Goal: Information Seeking & Learning: Learn about a topic

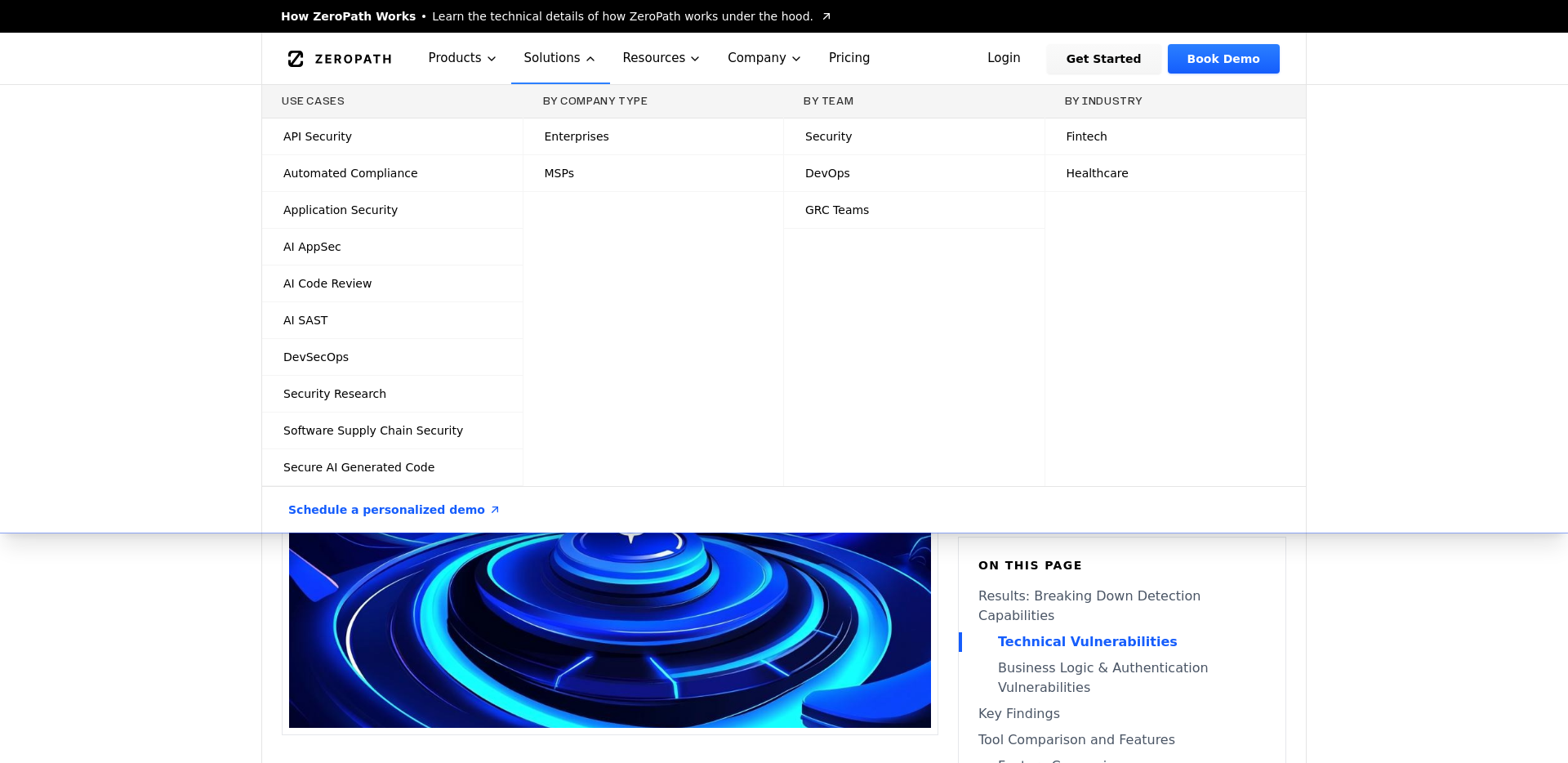
scroll to position [1280, 0]
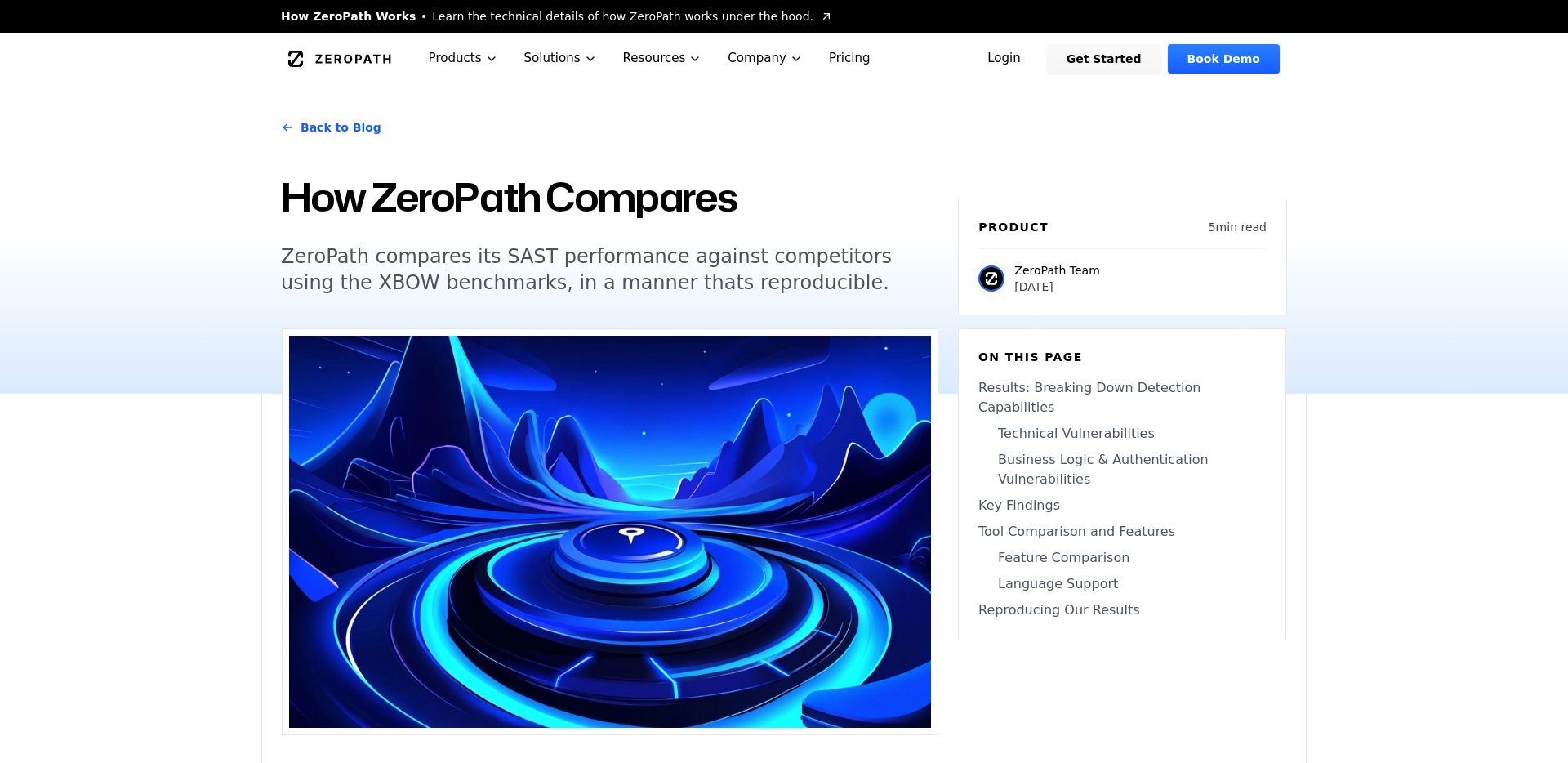
click at [366, 56] on icon "Global" at bounding box center [353, 59] width 75 height 9
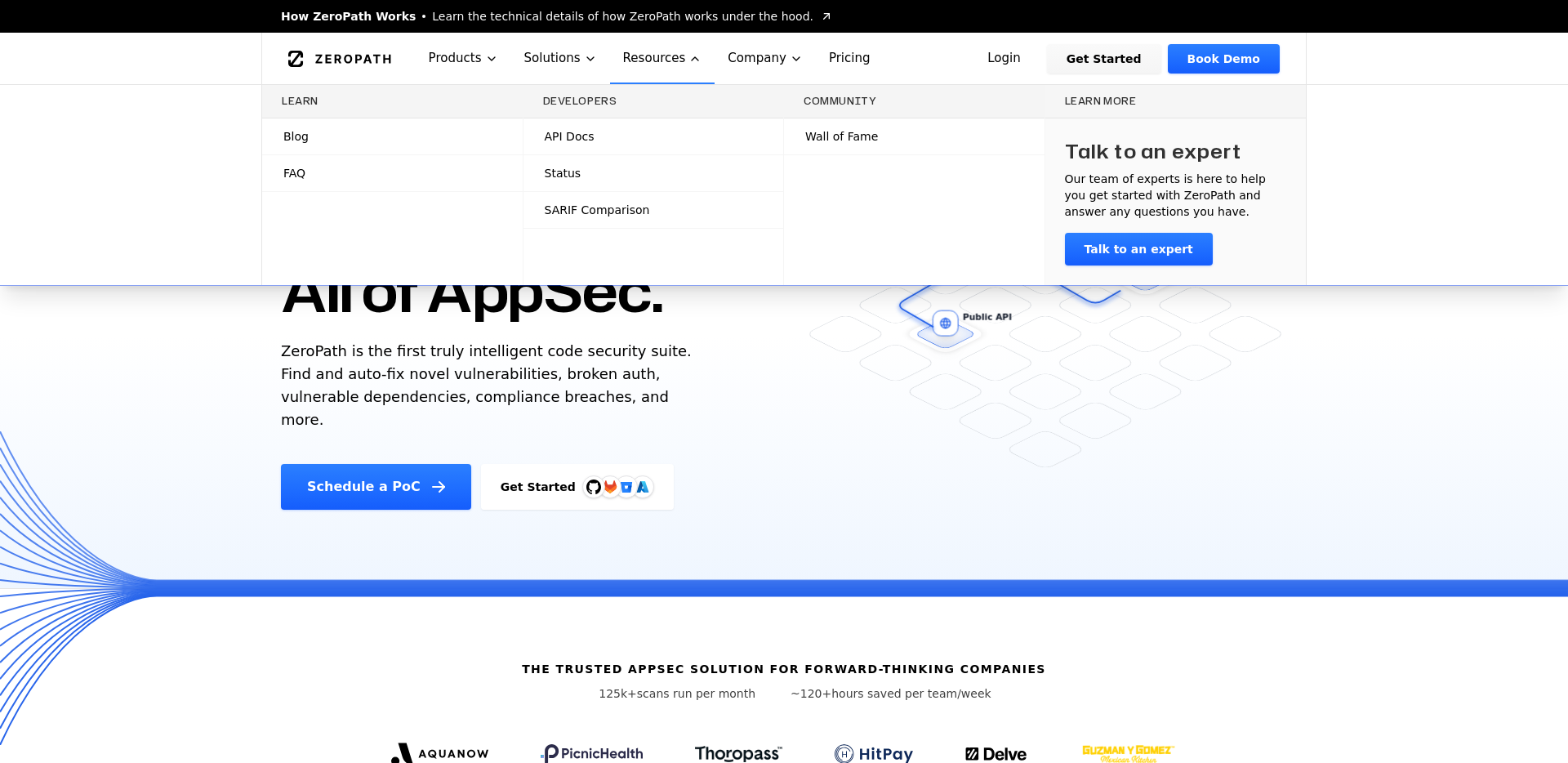
click at [298, 131] on span "Blog" at bounding box center [296, 137] width 25 height 17
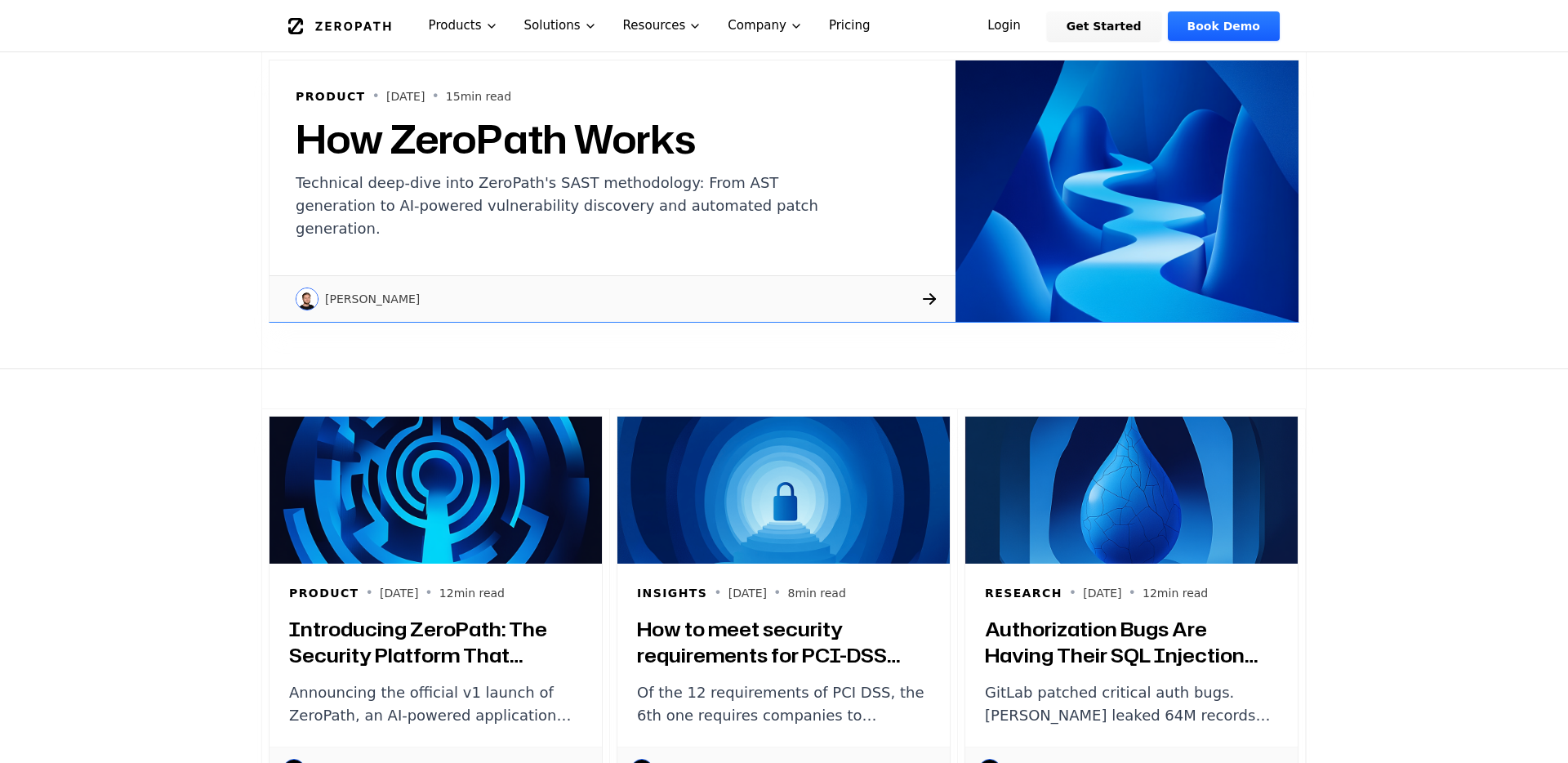
scroll to position [373, 0]
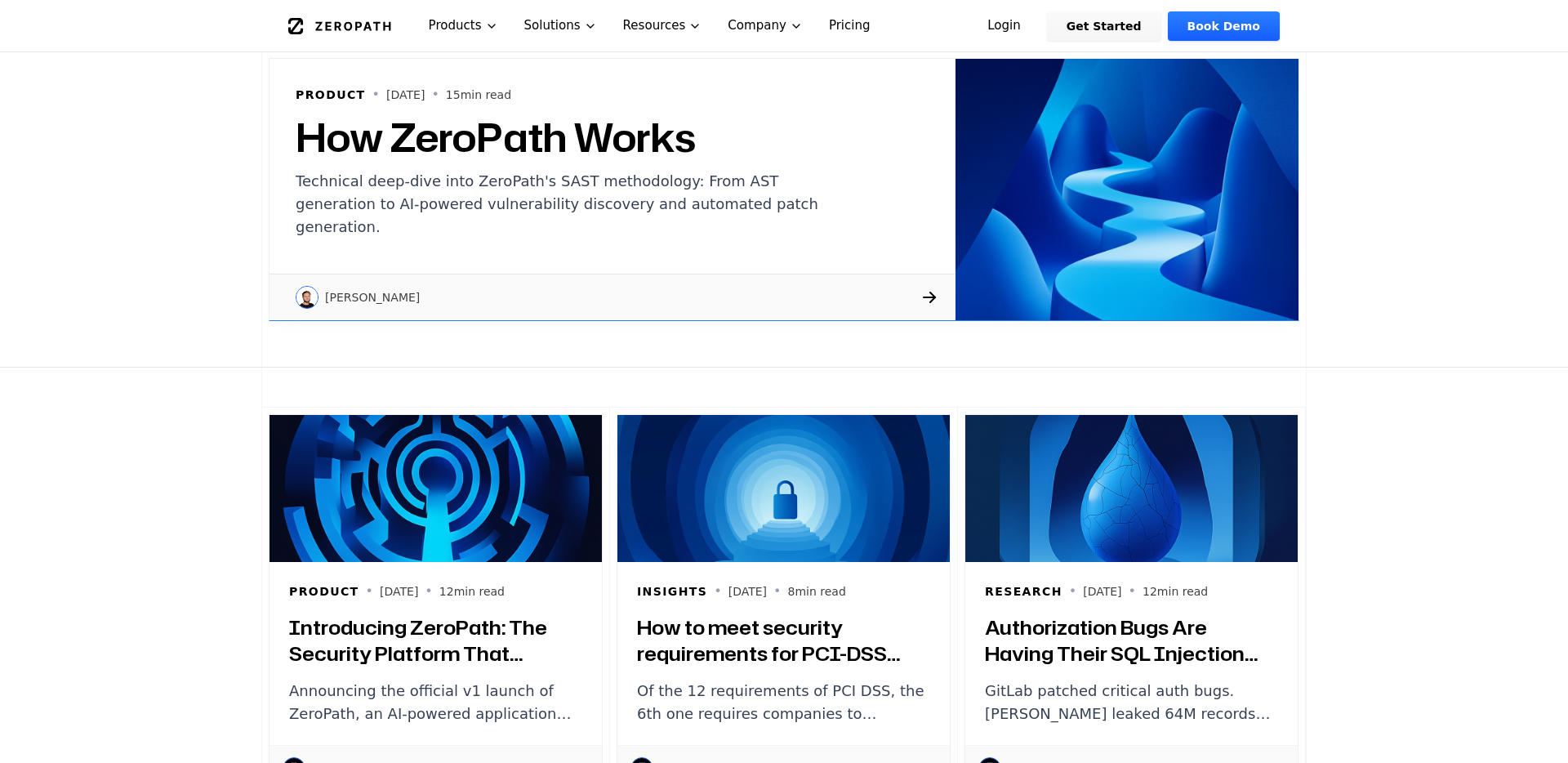
click at [525, 155] on h2 "How ZeroPath Works" at bounding box center [570, 137] width 549 height 39
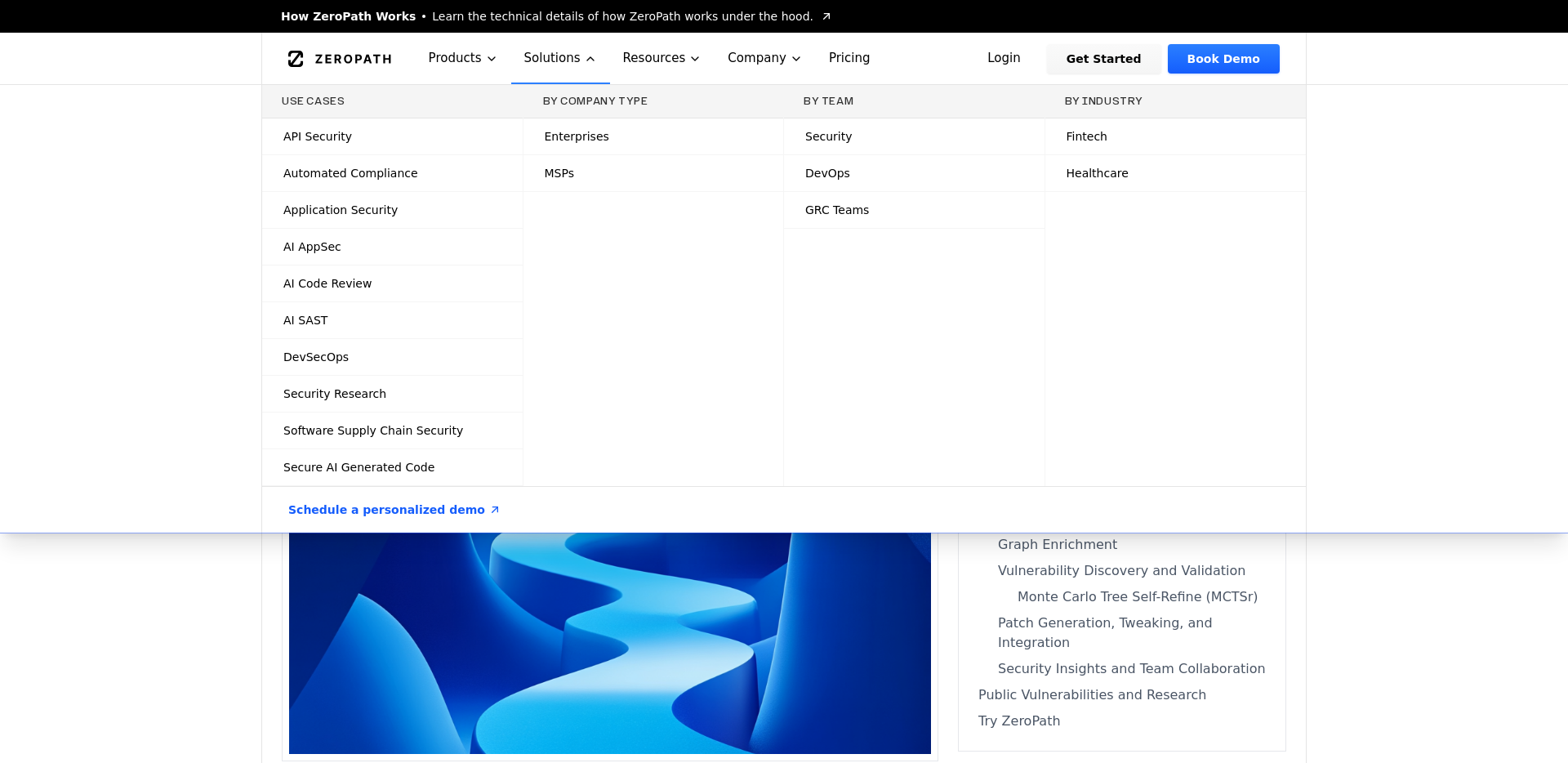
click at [157, 309] on div "Use Cases API Security Automated Compliance Application Security AI AppSec AI C…" at bounding box center [784, 308] width 1568 height 448
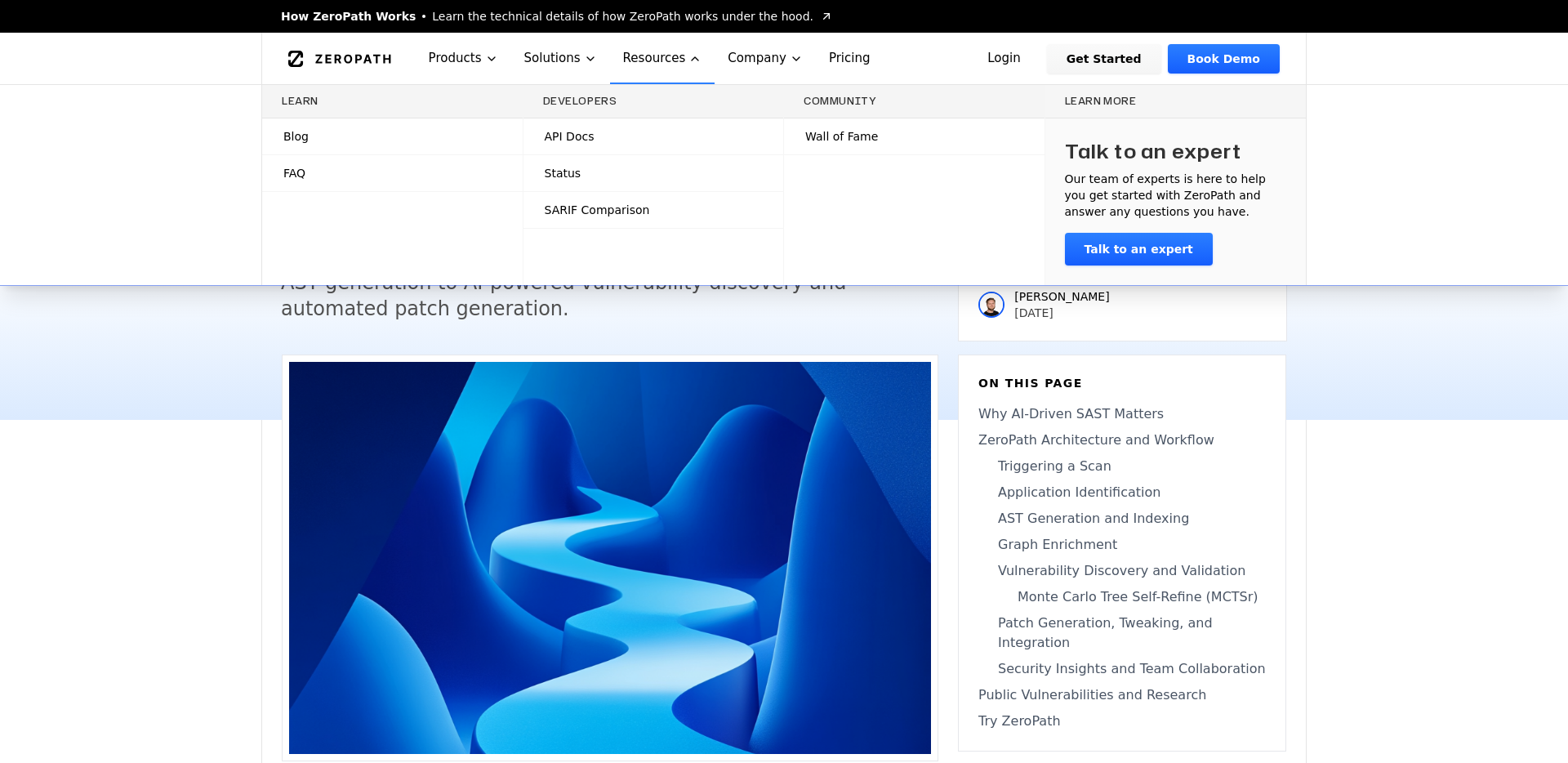
click at [294, 139] on span "Blog" at bounding box center [296, 137] width 25 height 17
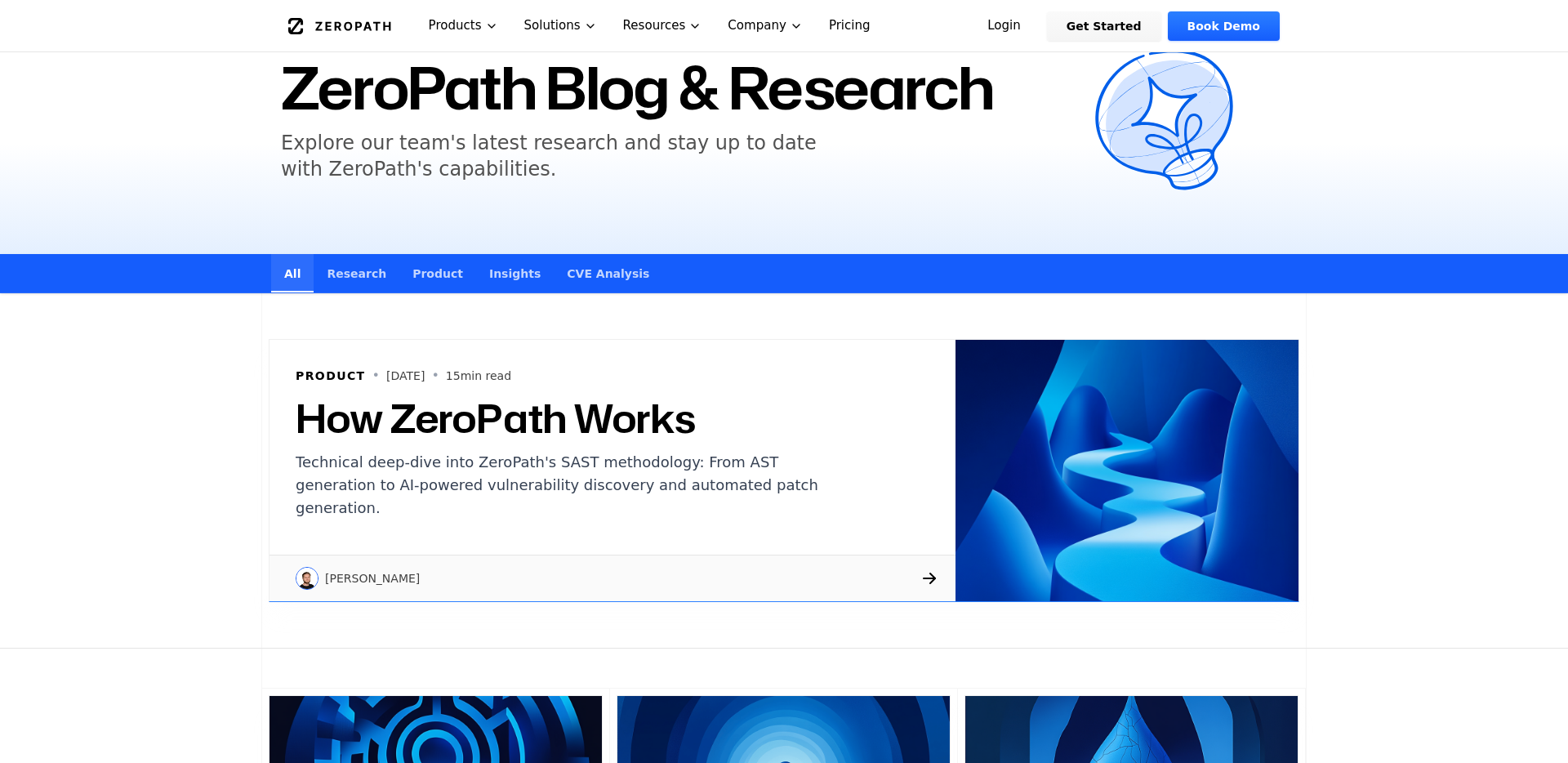
scroll to position [91, 0]
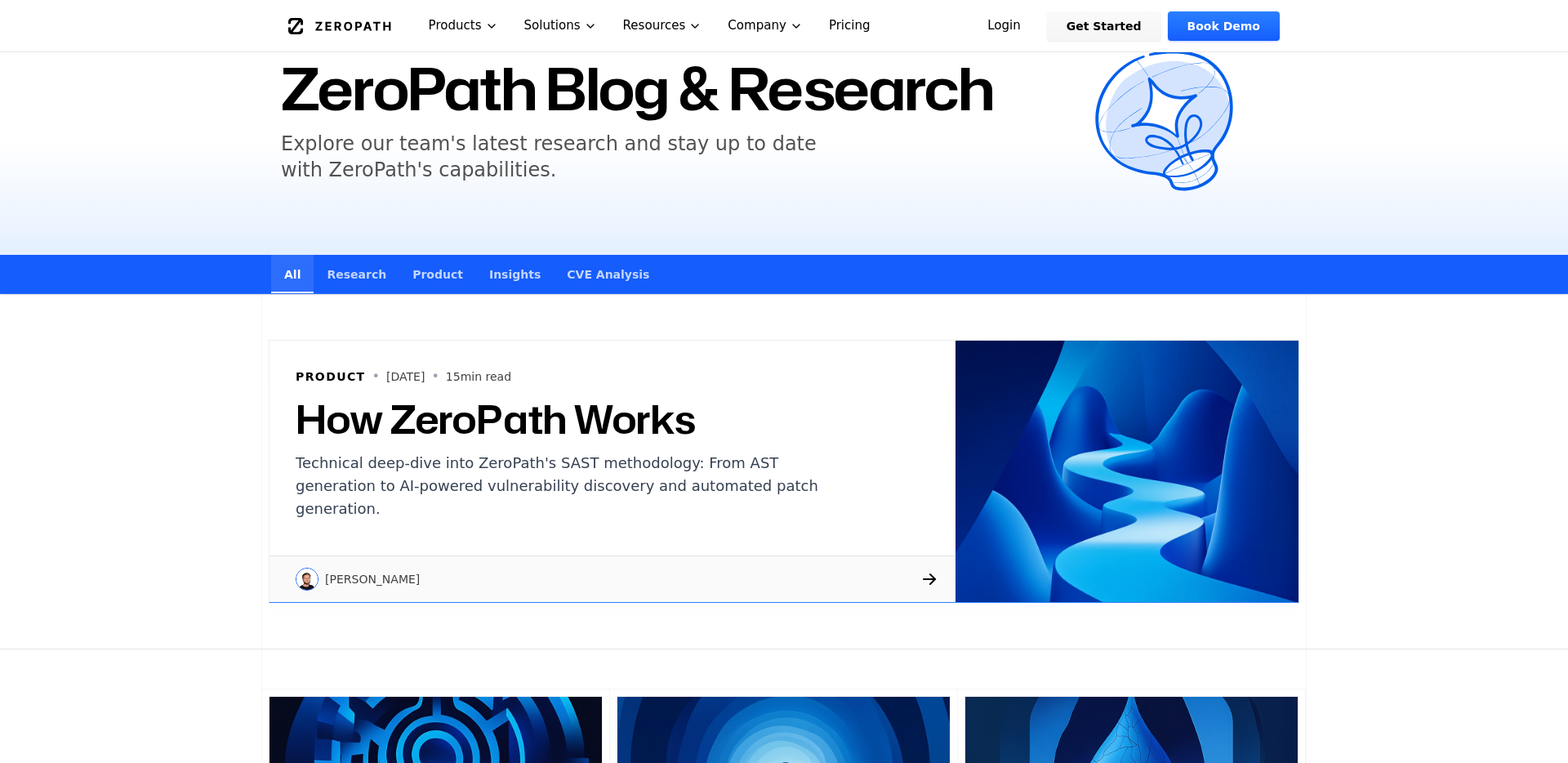
click at [504, 419] on h2 "How ZeroPath Works" at bounding box center [570, 419] width 549 height 39
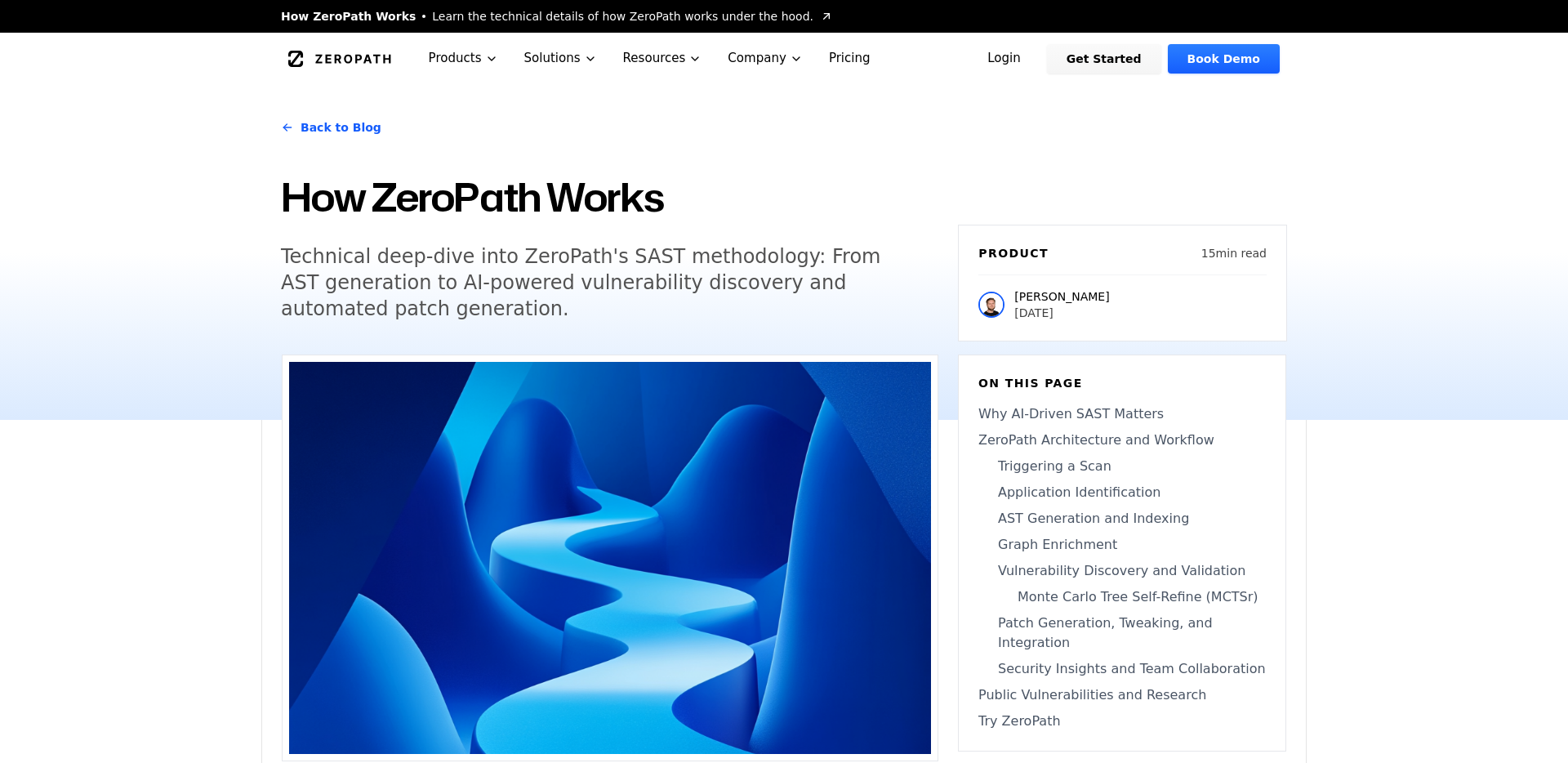
click at [317, 124] on link "Back to Blog" at bounding box center [331, 127] width 101 height 46
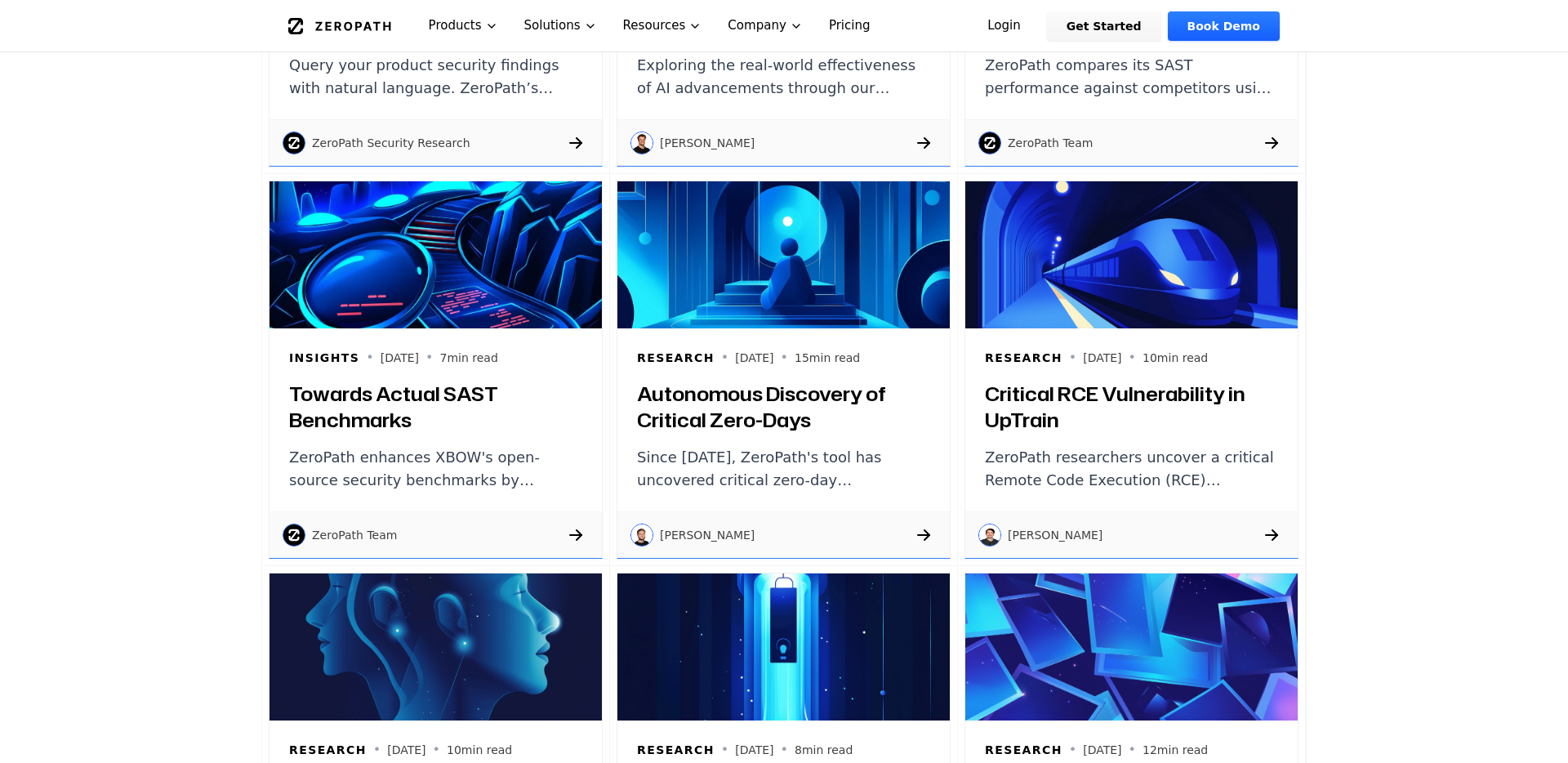
scroll to position [1594, 0]
